Goal: Task Accomplishment & Management: Complete application form

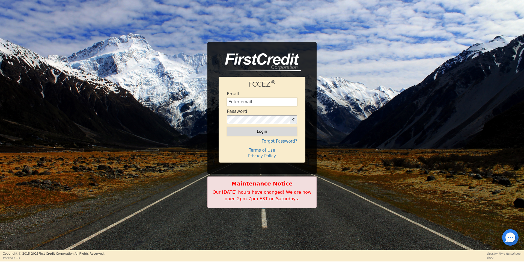
type input "[EMAIL_ADDRESS][DOMAIN_NAME]"
click at [239, 134] on button "Login" at bounding box center [262, 131] width 70 height 9
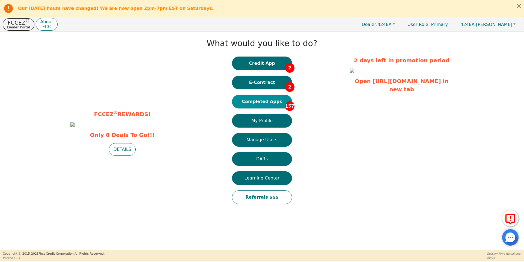
click at [273, 98] on button "Completed Apps 157" at bounding box center [262, 102] width 60 height 14
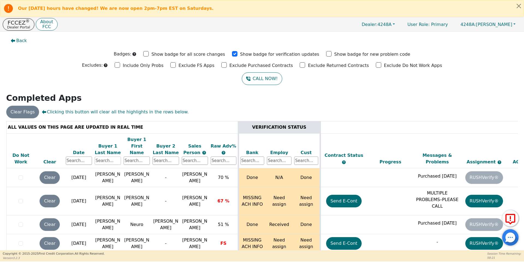
click at [112, 156] on input "text" at bounding box center [108, 160] width 26 height 8
type input "[PERSON_NAME]"
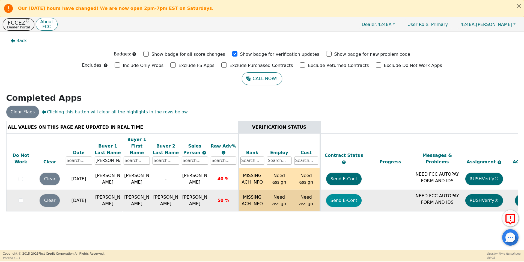
click at [344, 194] on button "Send E-Cont" at bounding box center [344, 200] width 36 height 13
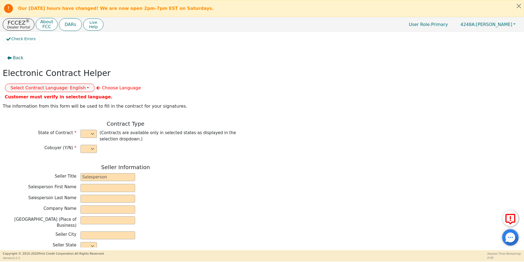
select select "y"
type input "owner"
type input "Ivonne"
type input "Madrid"
type input "AQUA REMACH LLC"
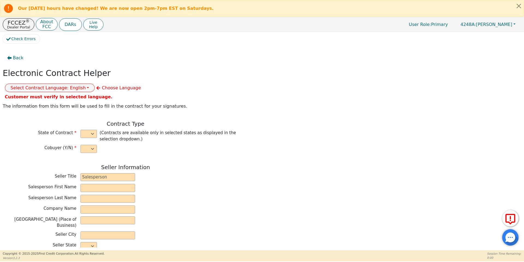
type input "13746 OFFICE PARK DR"
type input "HOUSTON"
select select "TX"
type input "77070"
type input "[PERSON_NAME]"
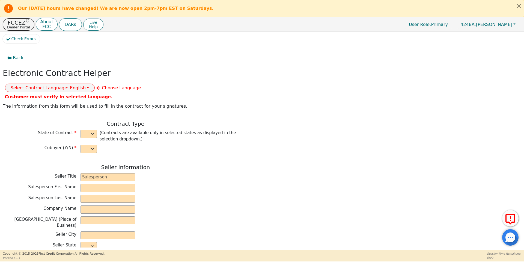
type input "[PERSON_NAME]"
type input "norismartinez78@gmail.com"
type input "[PERSON_NAME]"
type input "abelmartinez7883@gmail.com"
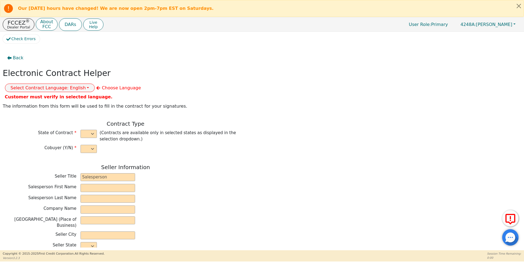
type input "518 Asblarum"
type input "Conroe"
select select "TX"
type input "77303"
type input "[DATE]"
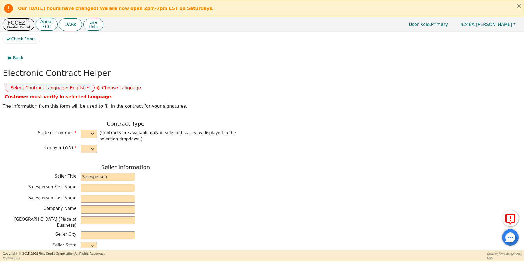
type input "17.99"
type input "2025-10-22"
type input "60"
type input "0"
type input "8500.00"
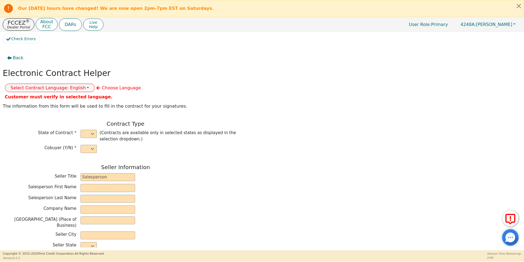
type input "0.00"
type input "8500.00"
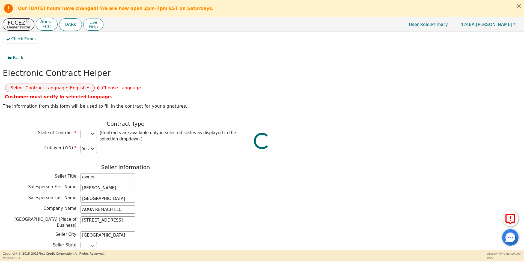
select select "TX"
click at [95, 83] on button "Select Contract Language: English" at bounding box center [50, 87] width 90 height 8
click at [48, 103] on link "Spanish" at bounding box center [26, 106] width 43 height 7
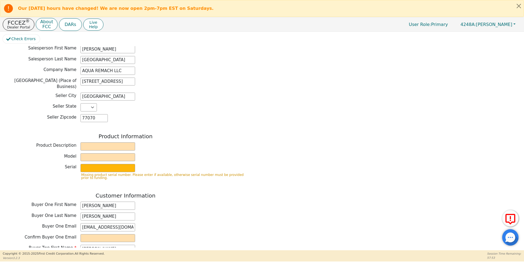
scroll to position [141, 0]
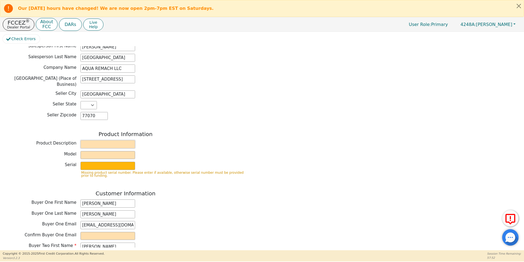
click at [100, 140] on input "text" at bounding box center [107, 144] width 55 height 8
type input "Water System"
click at [110, 151] on input "text" at bounding box center [107, 155] width 55 height 8
type input "whole house"
click at [119, 161] on input "text" at bounding box center [107, 165] width 55 height 8
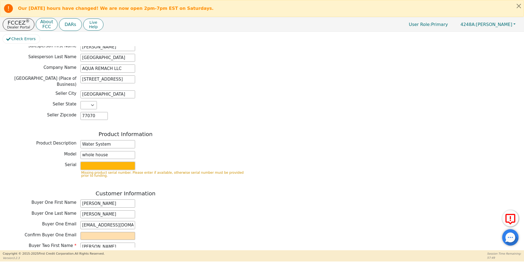
type input "S2156437"
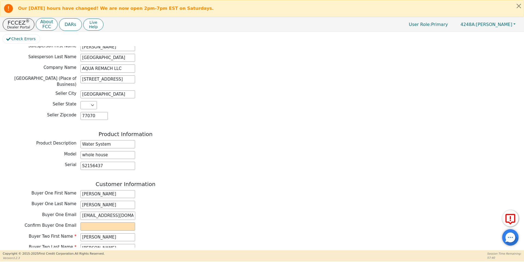
click at [110, 211] on input "norismartinez78@gmail.com" at bounding box center [107, 215] width 55 height 8
paste input "Norismartinez78@gmail.com"
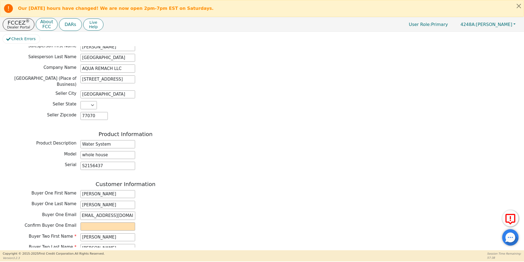
type input "Norismartinez78@gmail.com"
click at [117, 222] on input "email" at bounding box center [107, 226] width 55 height 8
paste input "Norismartinez78@gmail.com"
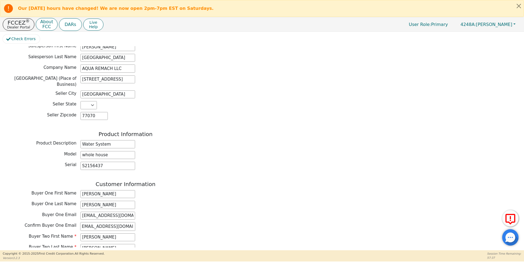
type input "Norismartinez78@gmail.com"
click at [158, 222] on div "Confirm Buyer One Email Norismartinez78@gmail.com" at bounding box center [126, 226] width 246 height 8
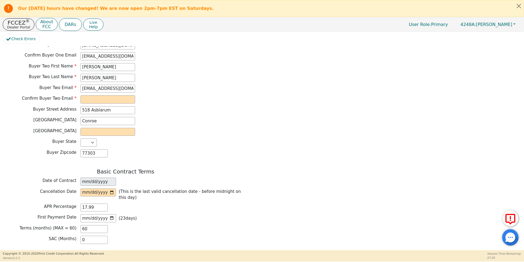
scroll to position [311, 0]
click at [114, 84] on input "abelmartinez7883@gmail.com" at bounding box center [107, 88] width 55 height 8
paste input "Abel."
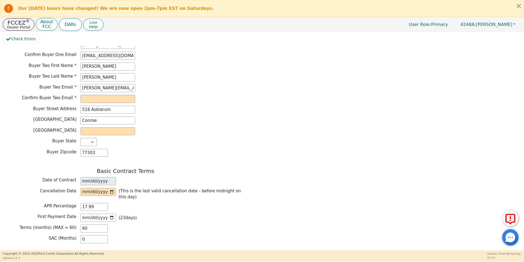
scroll to position [0, 5]
type input "Abel.martinez7883@gmail.com"
click at [110, 95] on input "email" at bounding box center [107, 99] width 55 height 8
paste input "Abel.martinez7883@gmail.com"
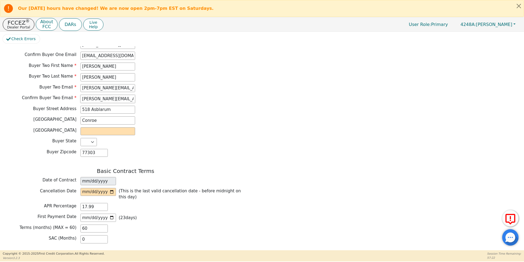
scroll to position [0, 5]
type input "Abel.martinez7883@gmail.com"
click at [107, 127] on input "text" at bounding box center [107, 131] width 55 height 8
type input "Conroe"
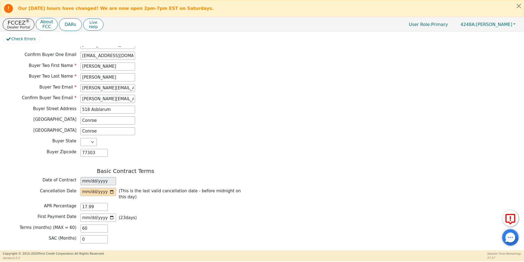
click at [110, 188] on input "date" at bounding box center [97, 192] width 35 height 8
type input "2025-10-02"
click at [151, 193] on div "Basic Contract Terms Date of Contract 2025-09-29 Cancellation Date 2025-10-02 (…" at bounding box center [126, 206] width 246 height 78
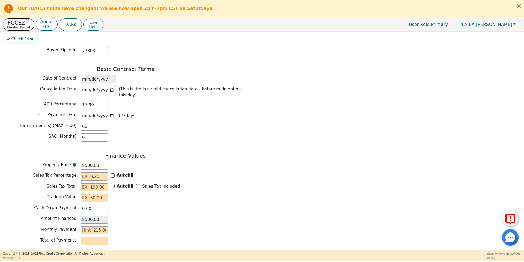
scroll to position [419, 0]
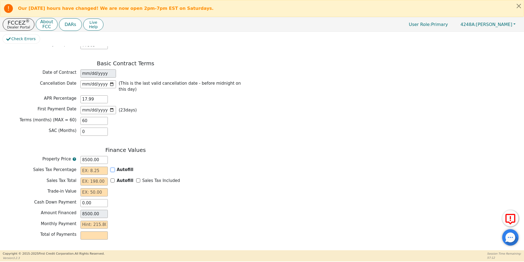
click at [112, 167] on input "Autofill" at bounding box center [112, 169] width 4 height 4
checkbox input "true"
type input "0.00"
click at [136, 178] on input "Sales Tax Included" at bounding box center [138, 180] width 4 height 4
checkbox input "true"
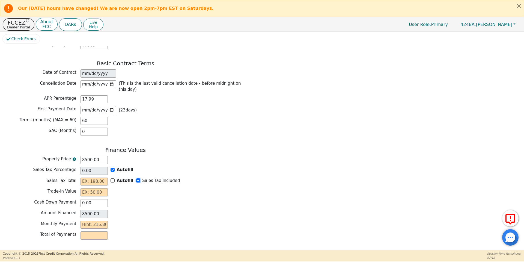
type input "0.00"
click at [87, 188] on input "text" at bounding box center [93, 192] width 27 height 8
type input "0.00"
click at [99, 220] on input "text" at bounding box center [93, 224] width 27 height 8
type input "2"
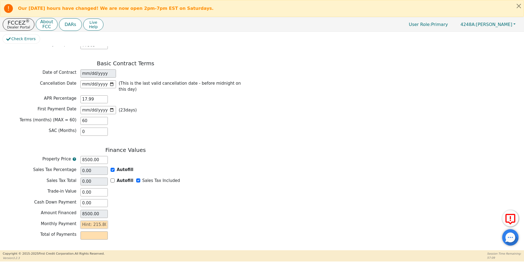
type input "120.00"
type input "21"
type input "1260.00"
type input "215"
type input "12900.00"
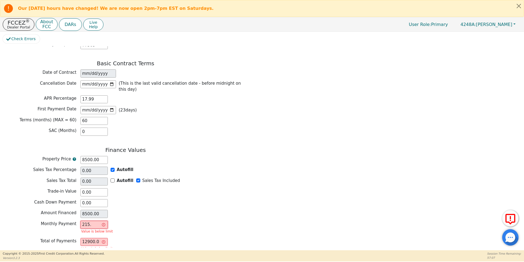
type input "215.8"
type input "12948.00"
type input "215.80"
click at [147, 199] on div "Cash Down Payment 0.00" at bounding box center [126, 203] width 246 height 8
click at [41, 250] on button "Review & Begin Contract" at bounding box center [34, 256] width 63 height 13
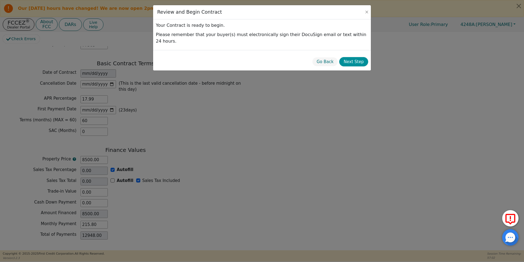
click at [353, 58] on button "Next Step" at bounding box center [353, 62] width 29 height 10
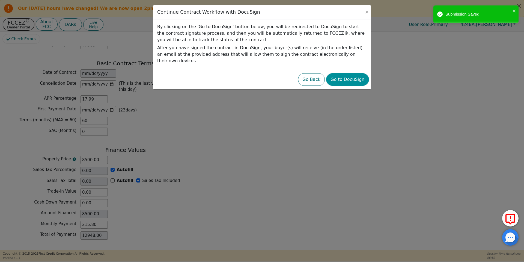
click at [343, 73] on button "Go to DocuSign" at bounding box center [347, 79] width 43 height 13
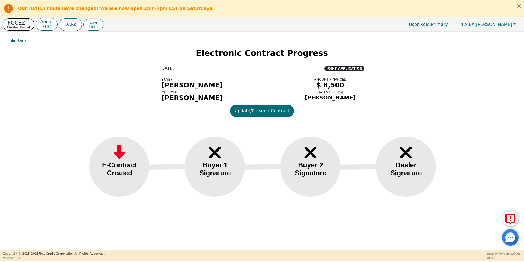
click at [16, 26] on p "Dealer Portal" at bounding box center [18, 27] width 23 height 4
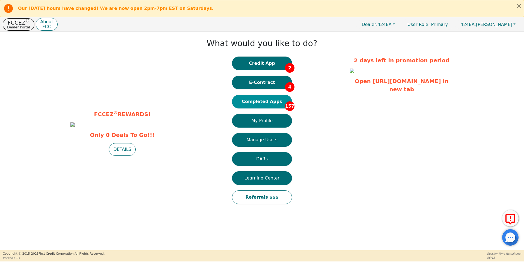
click at [274, 104] on button "Completed Apps 157" at bounding box center [262, 102] width 60 height 14
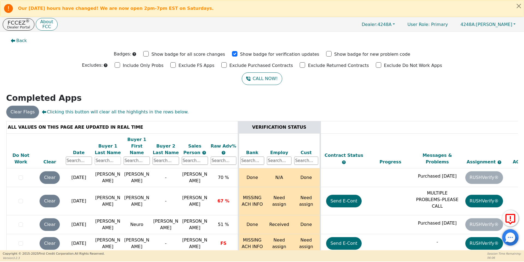
click at [101, 156] on input "text" at bounding box center [108, 160] width 26 height 8
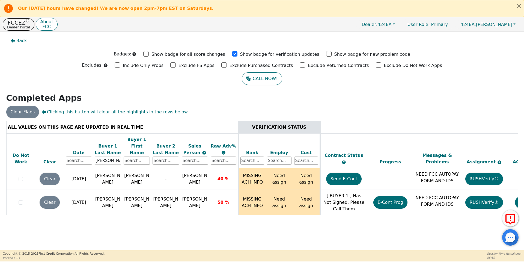
scroll to position [0, 83]
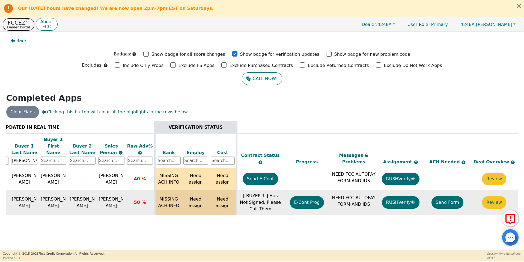
type input "[PERSON_NAME]"
click at [452, 196] on button "Send Form" at bounding box center [447, 202] width 32 height 13
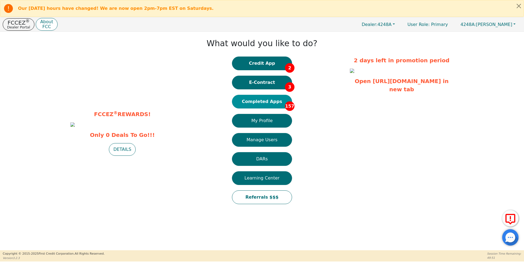
click at [259, 99] on button "Completed Apps 157" at bounding box center [262, 102] width 60 height 14
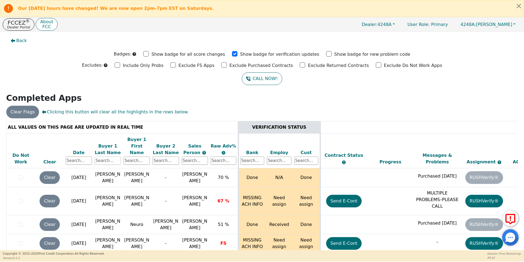
click at [108, 156] on input "text" at bounding box center [108, 160] width 26 height 8
type input "[PERSON_NAME]"
